Goal: Navigation & Orientation: Find specific page/section

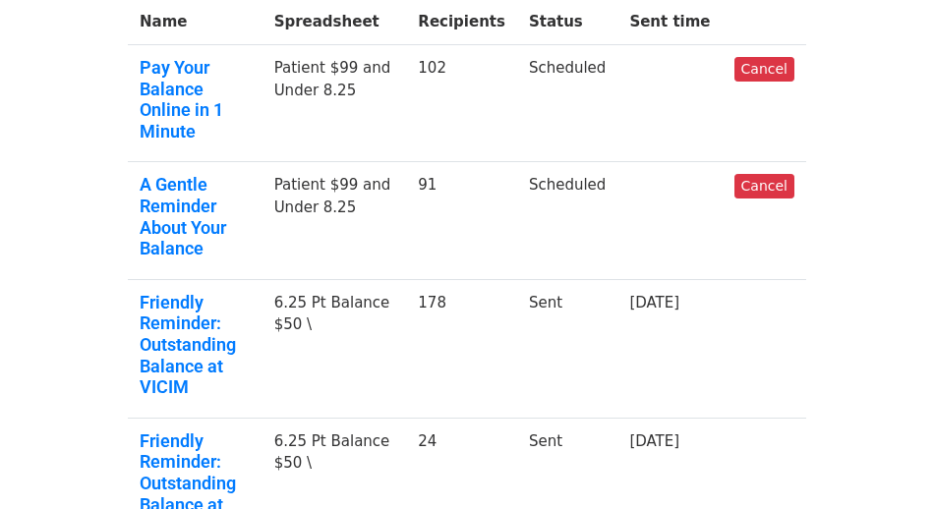
scroll to position [233, 0]
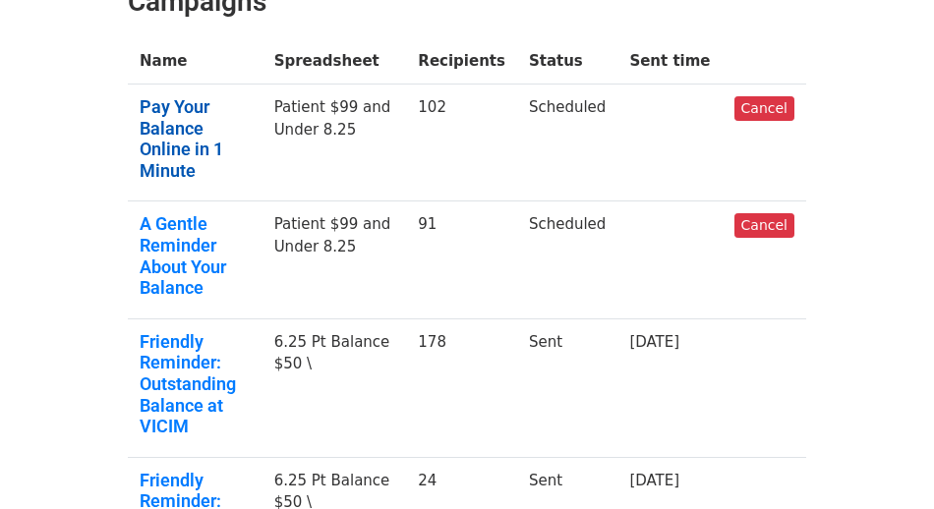
click at [236, 131] on link "Pay Your Balance Online in 1 Minute" at bounding box center [195, 138] width 111 height 85
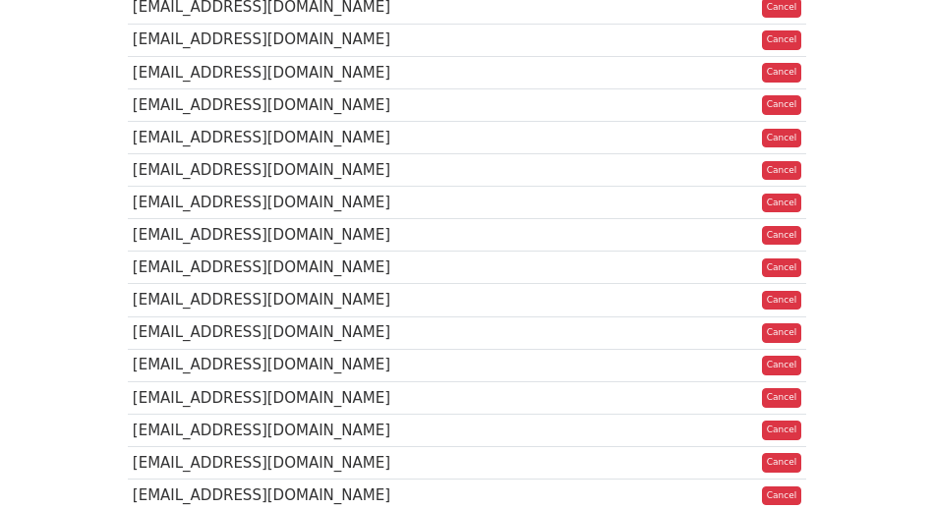
scroll to position [2372, 0]
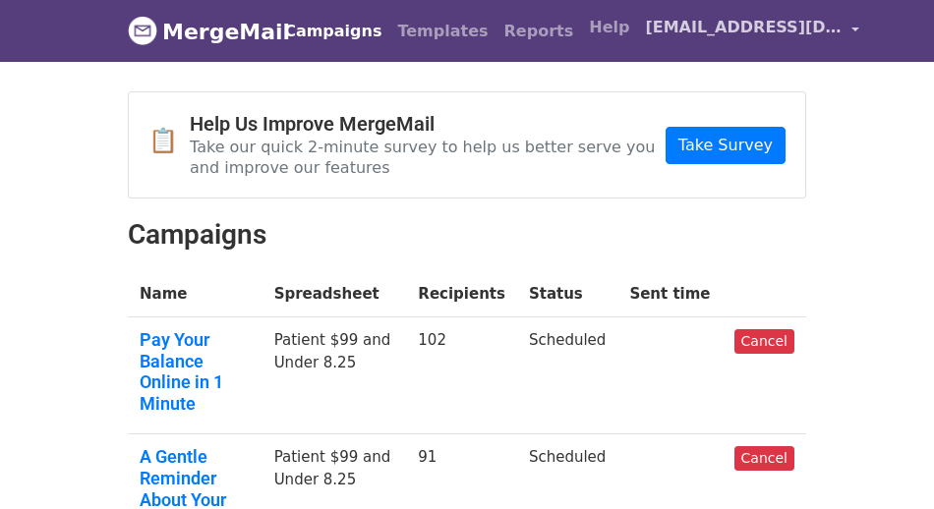
click at [645, 34] on span "[EMAIL_ADDRESS][DOMAIN_NAME]" at bounding box center [743, 28] width 197 height 24
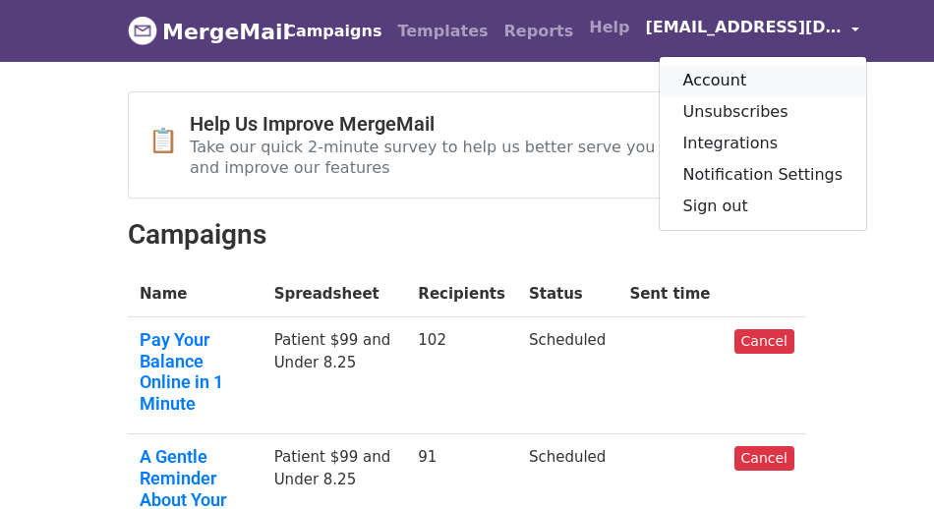
click at [660, 75] on link "Account" at bounding box center [763, 80] width 207 height 31
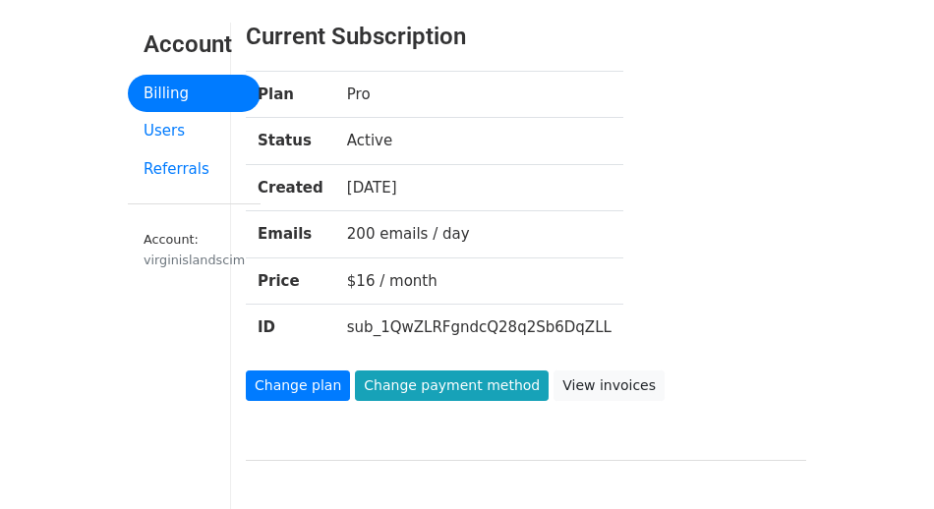
scroll to position [70, 0]
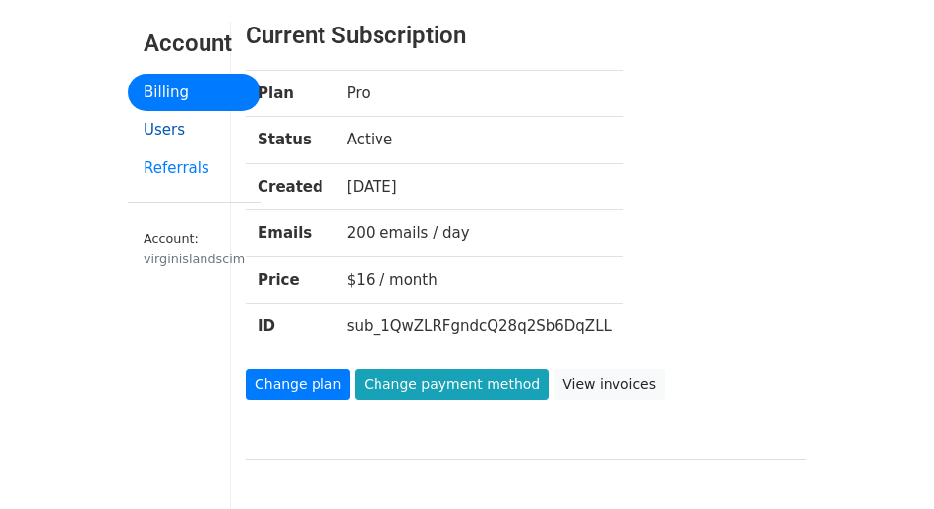
click at [194, 127] on link "Users" at bounding box center [194, 130] width 133 height 38
click at [190, 160] on link "Referrals" at bounding box center [194, 168] width 133 height 38
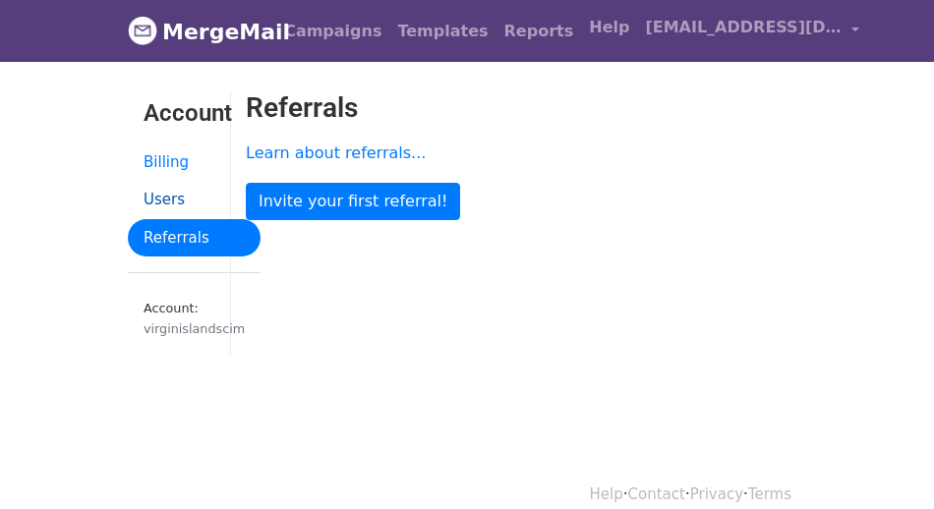
click at [183, 192] on link "Users" at bounding box center [194, 200] width 133 height 38
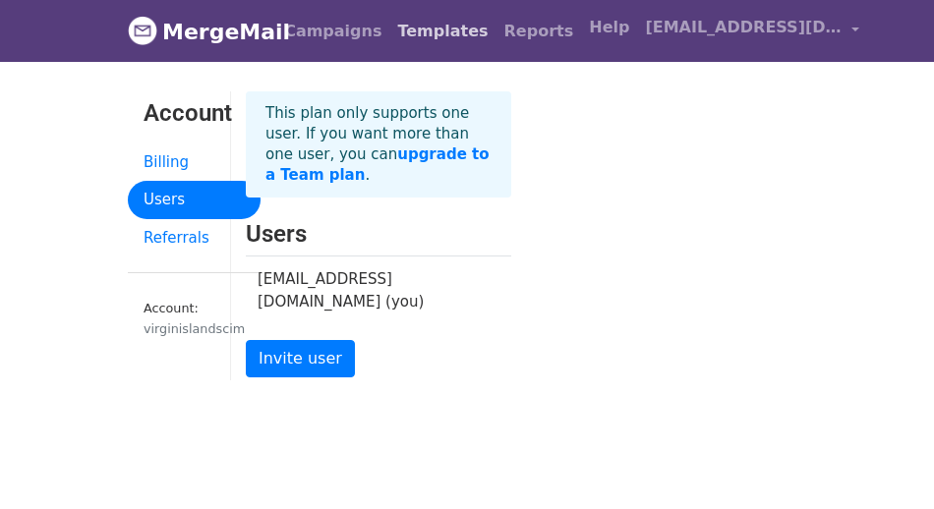
click at [414, 31] on link "Templates" at bounding box center [442, 31] width 106 height 39
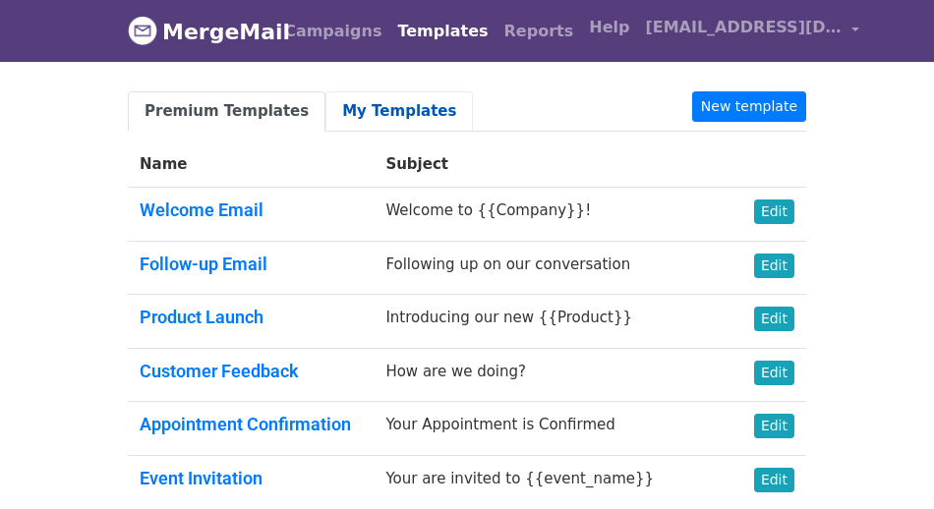
click at [365, 115] on link "My Templates" at bounding box center [400, 111] width 148 height 40
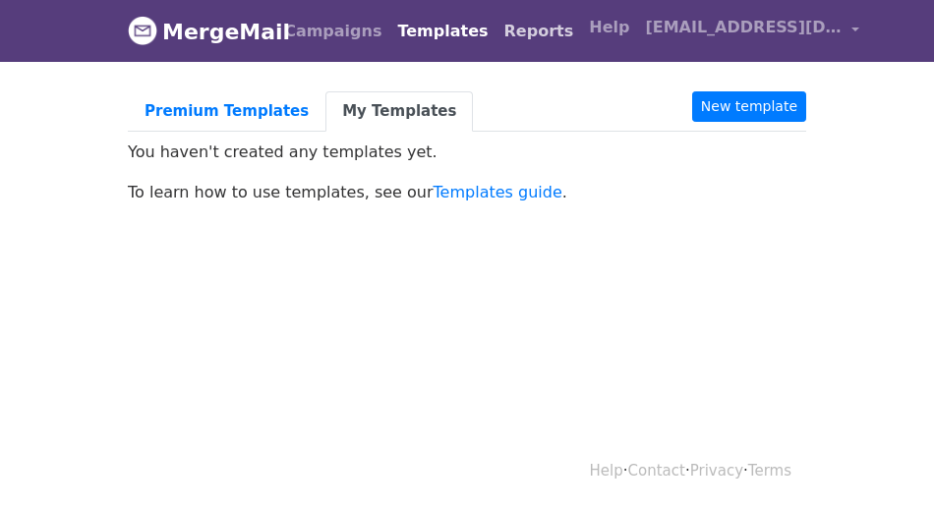
click at [497, 25] on link "Reports" at bounding box center [540, 31] width 86 height 39
click at [497, 32] on link "Reports" at bounding box center [540, 31] width 86 height 39
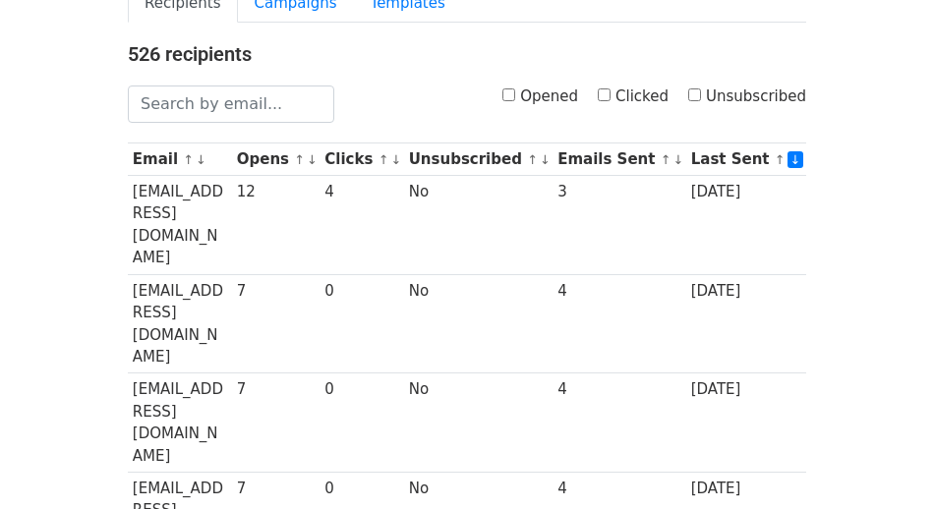
scroll to position [4, 0]
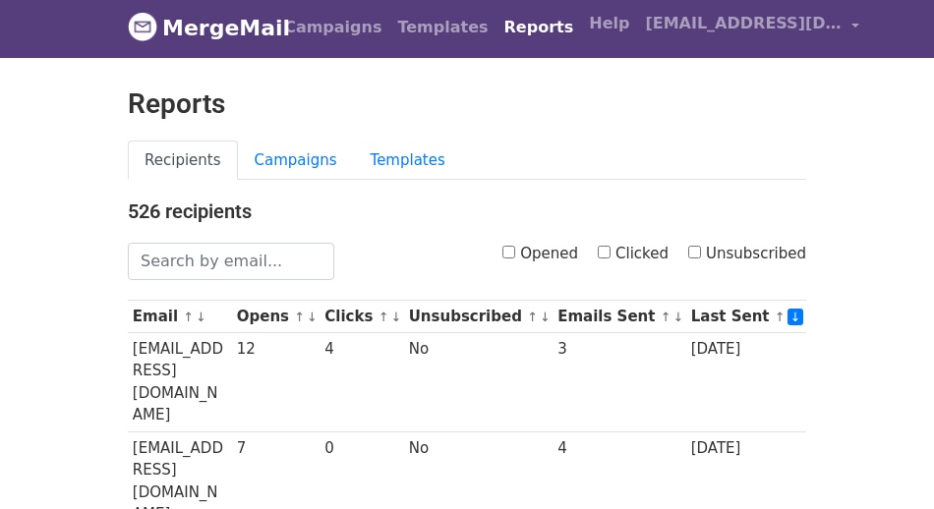
click at [219, 30] on link "MergeMail" at bounding box center [194, 27] width 133 height 41
